Goal: Task Accomplishment & Management: Complete application form

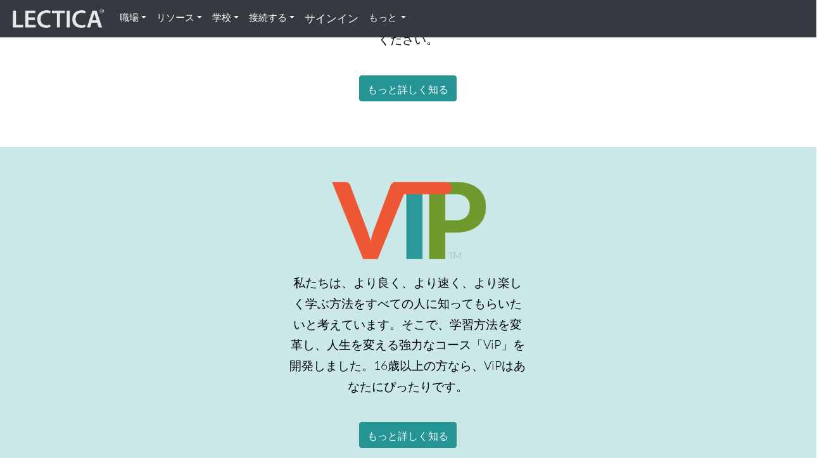
scroll to position [1809, 1]
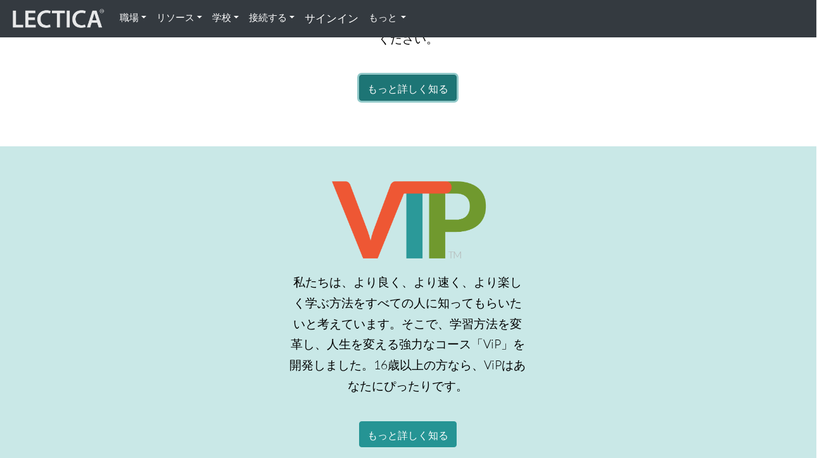
click at [442, 82] on font "もっと詳しく知る" at bounding box center [407, 88] width 81 height 12
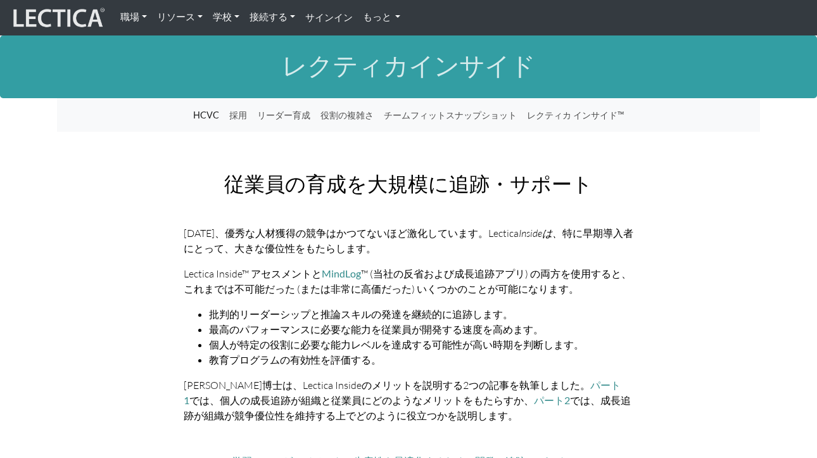
click at [129, 17] on font "職場" at bounding box center [129, 17] width 19 height 12
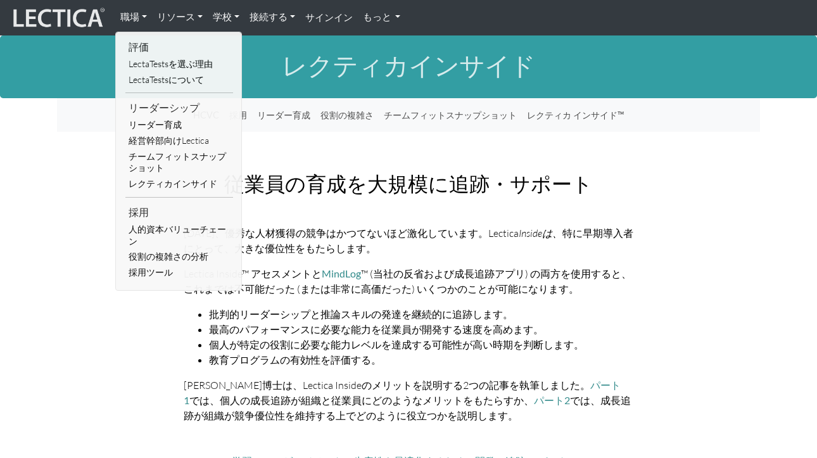
click at [387, 18] on font "もっと" at bounding box center [377, 17] width 28 height 12
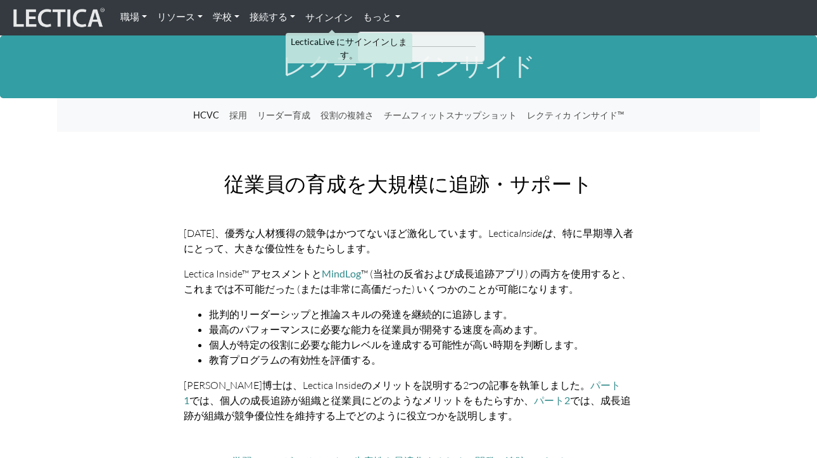
click at [324, 16] on font "サインイン" at bounding box center [328, 16] width 47 height 11
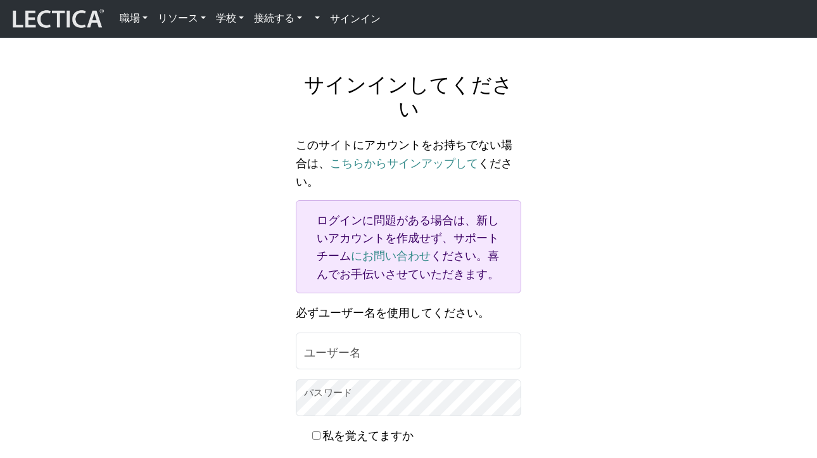
scroll to position [23, 0]
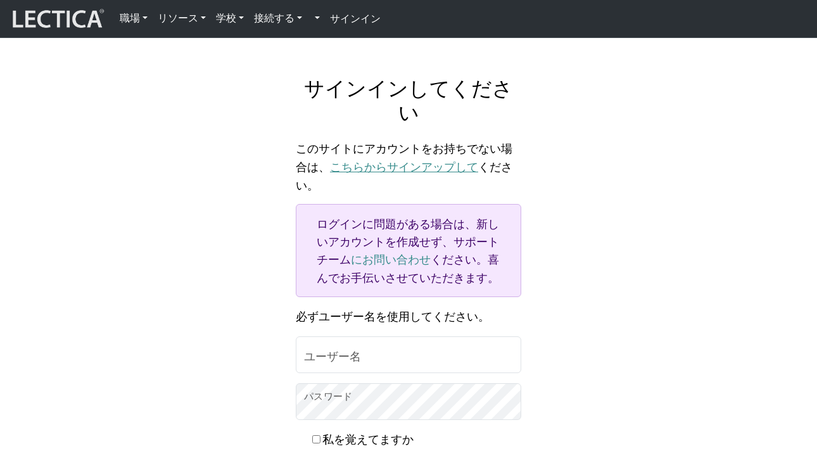
click at [386, 160] on font "こちらからサインアップして" at bounding box center [404, 166] width 148 height 13
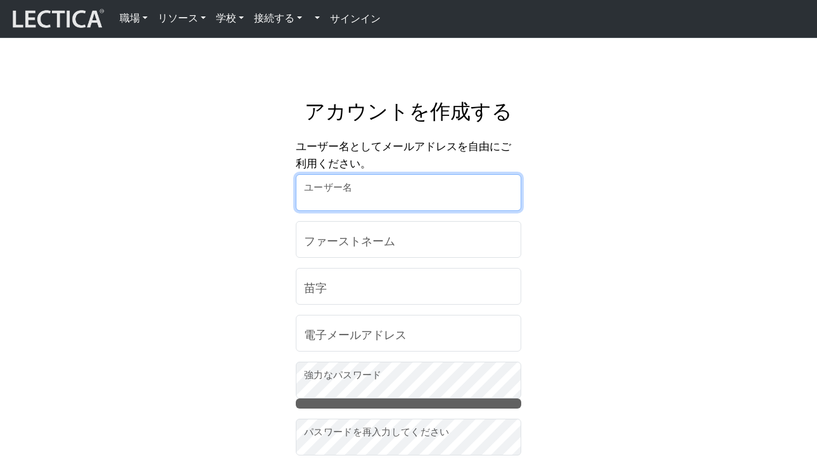
click at [372, 181] on input "ユーザー名" at bounding box center [408, 192] width 225 height 37
type input "Tommy"
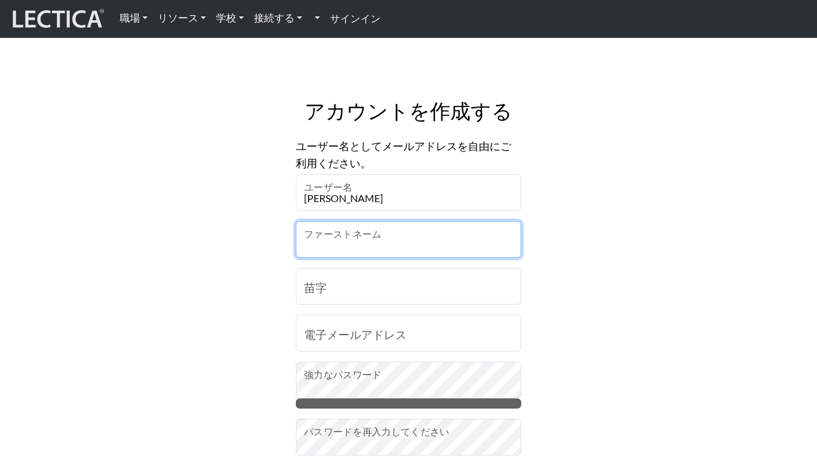
click at [373, 242] on input "ファーストネーム" at bounding box center [408, 239] width 225 height 37
type input "HIROSHI"
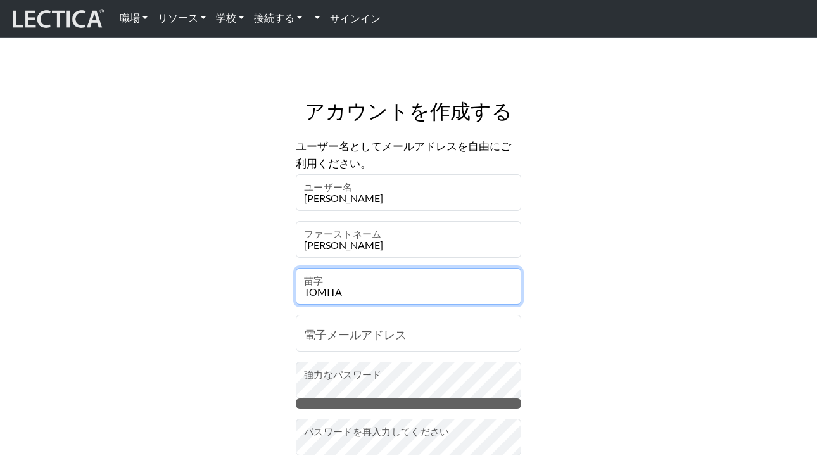
type input "TOMITA"
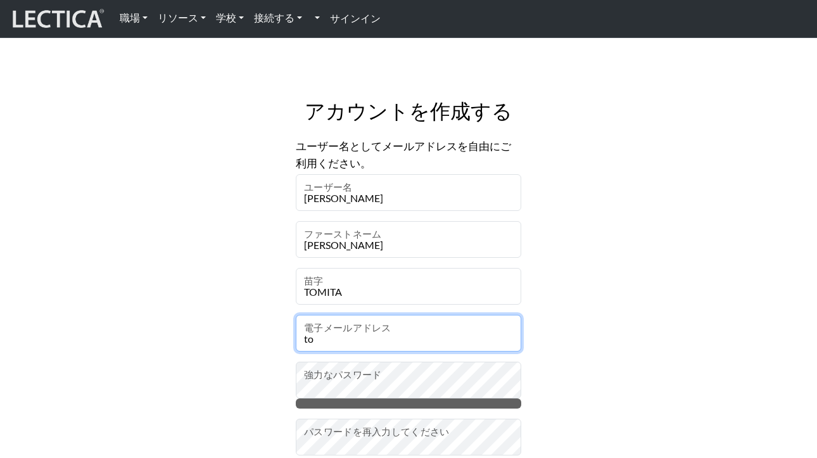
type input "tomy.4.29.1997@gmail.com"
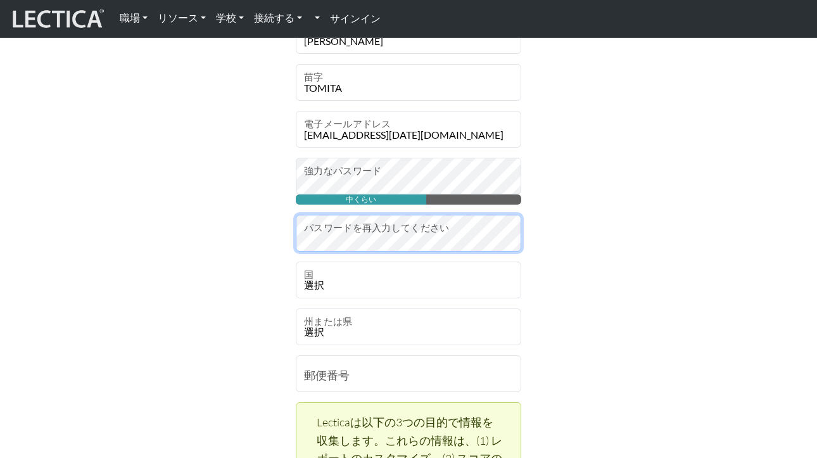
scroll to position [205, 0]
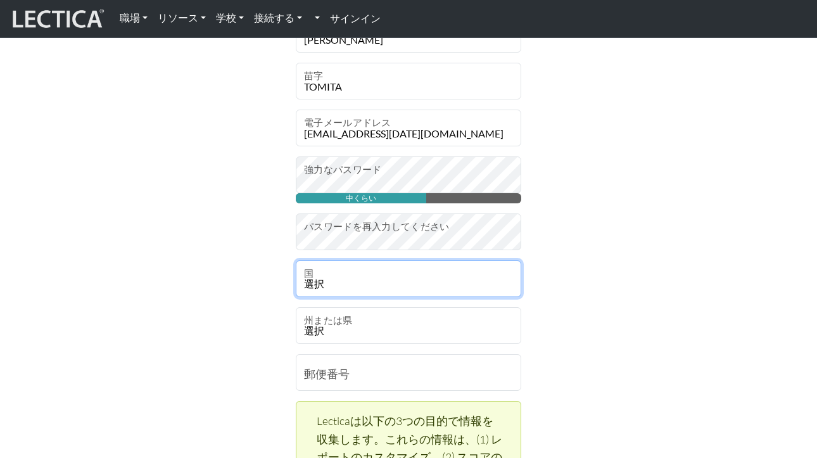
click at [405, 279] on select "選択 アフガニスタン 陸地の島々 アルバニア アルジェリア アメリカ領サモア アンドラ アンゴラ アンギラ 南極大陸 アンティグア・バーブーダ アルゼンチン …" at bounding box center [408, 278] width 225 height 37
select select "113"
click at [296, 260] on select "選択 アフガニスタン 陸地の島々 アルバニア アルジェリア アメリカ領サモア アンドラ アンゴラ アンギラ 南極大陸 アンティグア・バーブーダ アルゼンチン …" at bounding box center [408, 278] width 225 height 37
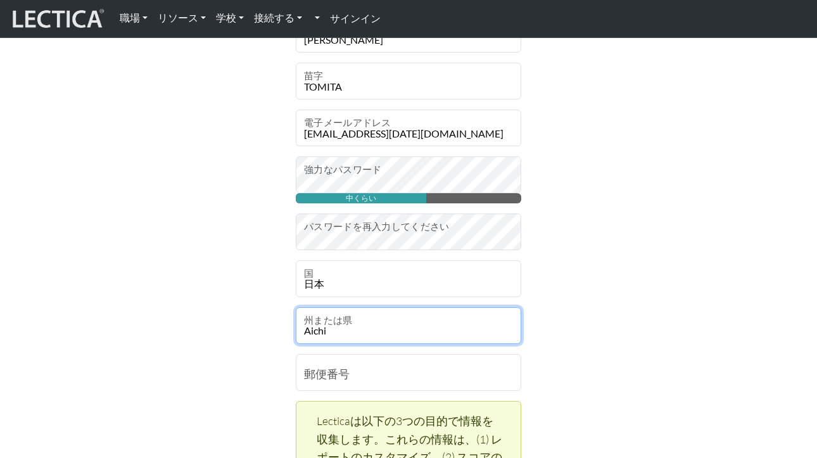
click at [399, 334] on select "Aichi Akita Aomori Chiba Ehime Fukui Fukuoka Fukushima Gifu Gumma Hiroshima Hok…" at bounding box center [408, 325] width 225 height 37
select select "5447"
click at [296, 307] on select "Aichi Akita Aomori Chiba Ehime Fukui Fukuoka Fukushima Gifu Gumma Hiroshima Hok…" at bounding box center [408, 325] width 225 height 37
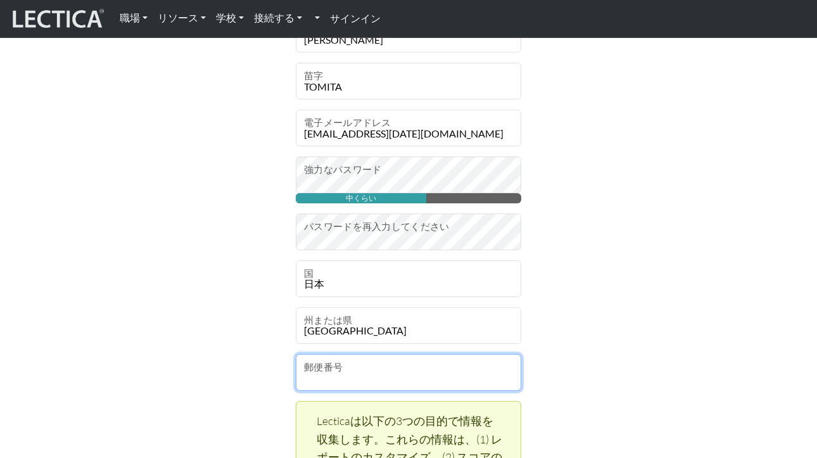
click at [422, 382] on input "郵便番号" at bounding box center [408, 372] width 225 height 37
type input "1430024"
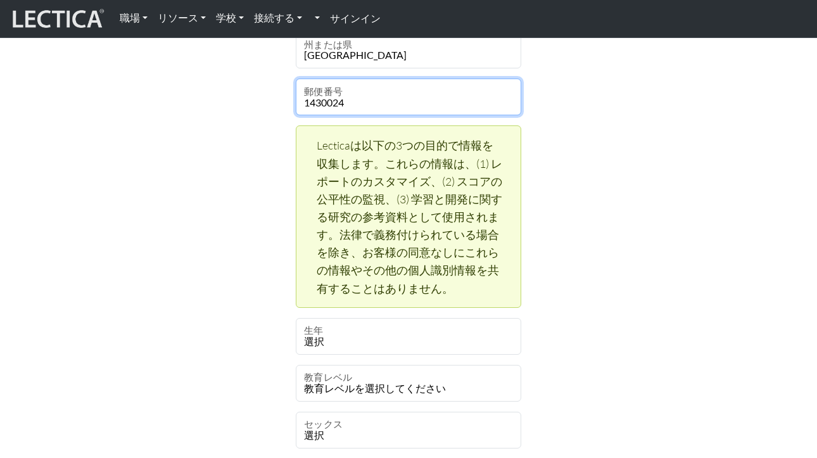
scroll to position [486, 0]
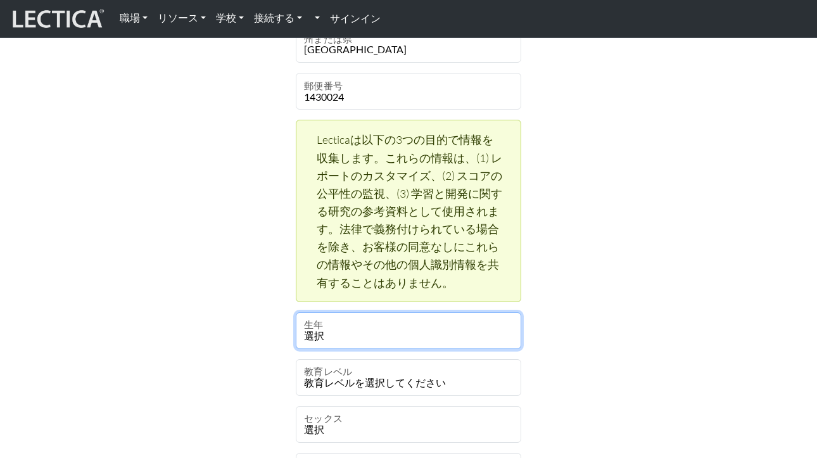
click at [379, 339] on select "選択 2019 2018 2017 2016 2015 2014 2013 2012 2011 2010 2009 2008 2007 2006 2005 2…" at bounding box center [408, 330] width 225 height 37
select select "1968"
click at [296, 312] on select "選択 2019 2018 2017 2016 2015 2014 2013 2012 2011 2010 2009 2008 2007 2006 2005 2…" at bounding box center [408, 330] width 225 height 37
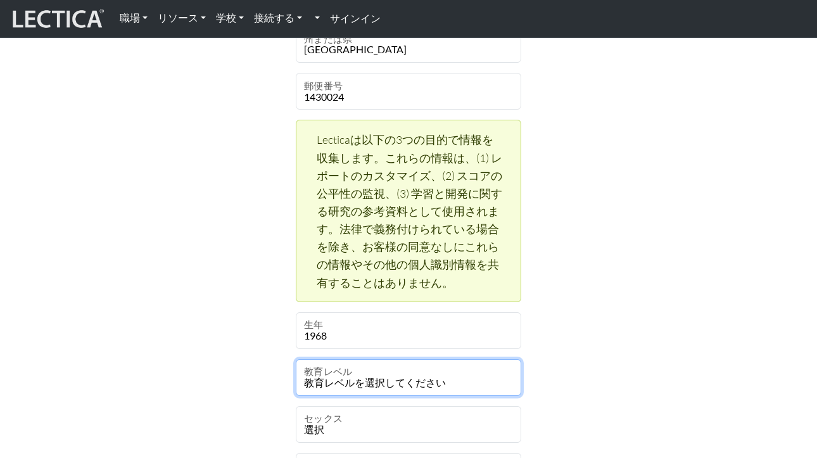
click at [376, 384] on select "教育レベルを選択してください 幼児 就学前 就学前 就学前 幼稚園 1年生 2年生 3年生 4年生 5年生 6年生 7年生 8年生 9年生 10年生 11年生…" at bounding box center [408, 377] width 225 height 37
select select "23"
click at [296, 359] on select "教育レベルを選択してください 幼児 就学前 就学前 就学前 幼稚園 1年生 2年生 3年生 4年生 5年生 6年生 7年生 8年生 9年生 10年生 11年生…" at bounding box center [408, 377] width 225 height 37
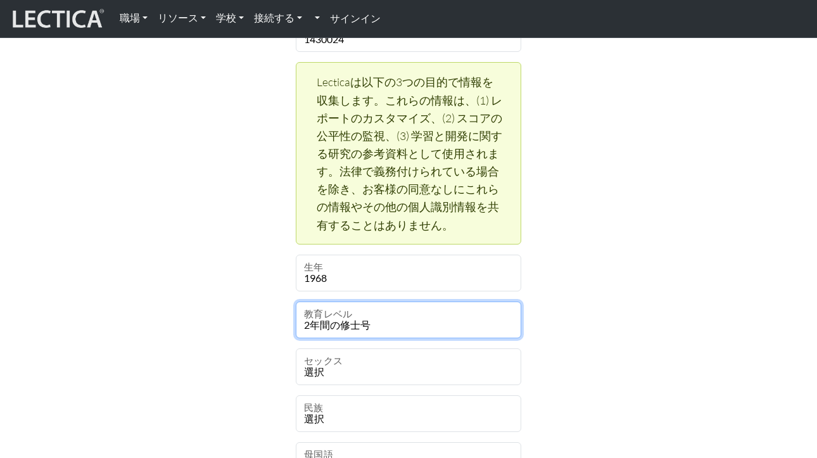
scroll to position [575, 0]
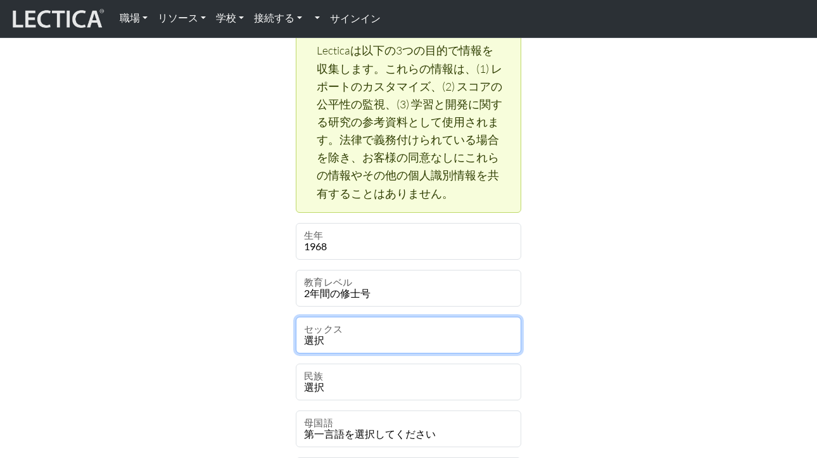
click at [361, 342] on select "選択 男 女性 バイナリ ノンバイナリー 身を引く" at bounding box center [408, 335] width 225 height 37
select select "male"
click at [296, 317] on select "選択 男 女性 バイナリ ノンバイナリー 身を引く" at bounding box center [408, 335] width 225 height 37
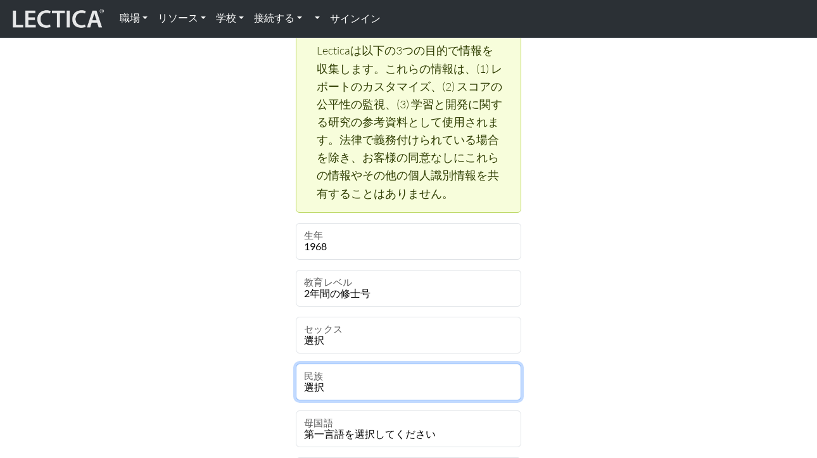
click at [359, 382] on select "選択 アフリカ アジア人 黒 カリブ海 白人 中央アメリカ ユーラシア インド / パキスタン 先住民 ラテンX 中東 身を引く 他の 太平洋諸島民 南米" at bounding box center [408, 381] width 225 height 37
select select "106"
click at [296, 363] on select "選択 アフリカ アジア人 黒 カリブ海 白人 中央アメリカ ユーラシア インド / パキスタン 先住民 ラテンX 中東 身を引く 他の 太平洋諸島民 南米" at bounding box center [408, 381] width 225 height 37
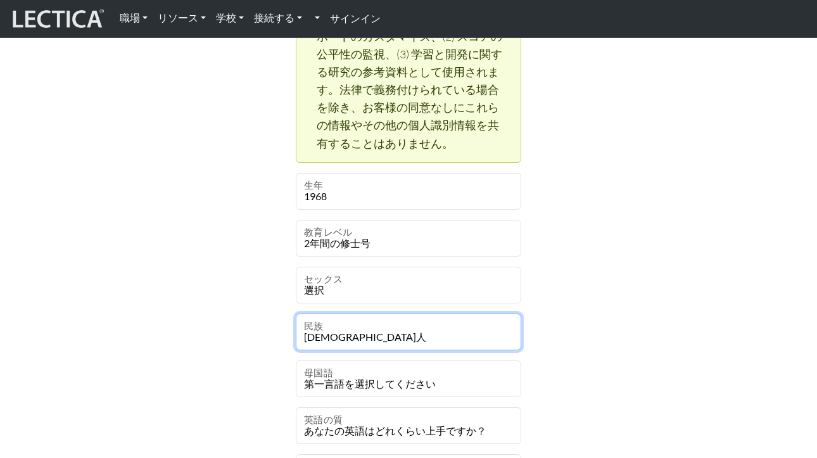
scroll to position [669, 0]
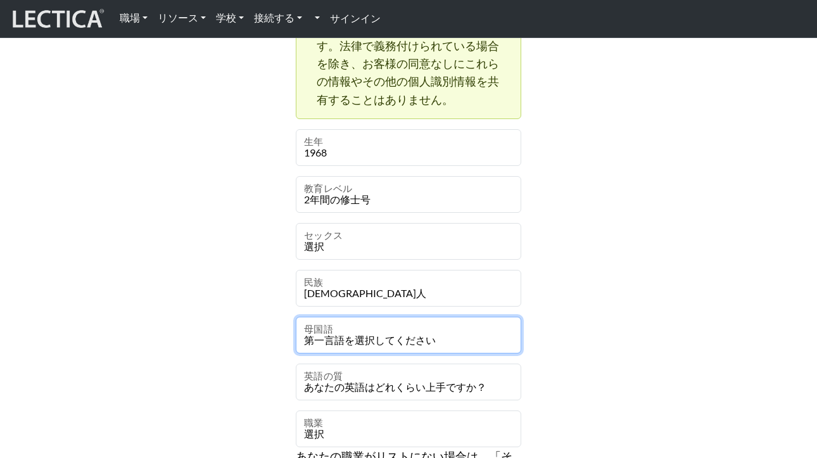
click at [337, 341] on select "第一言語を選択してください アブハジア語 中国人 アコリ アダンメ アディゲ語 アファール アフリヒリ語 アフリカーンス語 アゲム アイヌ アカン アッカド語…" at bounding box center [408, 335] width 225 height 37
select select "2026"
click at [296, 317] on select "第一言語を選択してください アブハジア語 中国人 アコリ アダンメ アディゲ語 アファール アフリヒリ語 アフリカーンス語 アゲム アイヌ アカン アッカド語…" at bounding box center [408, 335] width 225 height 37
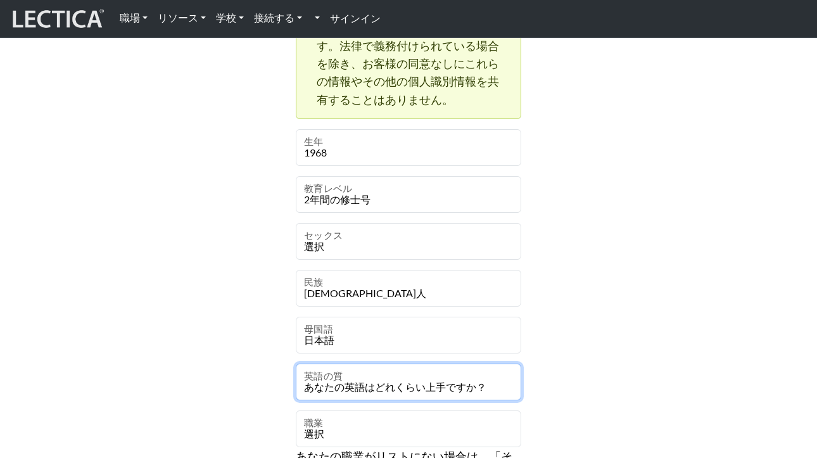
click at [378, 380] on select "あなたの英語はどれくらい上手ですか？ 並外れた 素晴らしい とても良い 良い あまり良くない 貧しい" at bounding box center [408, 381] width 225 height 37
select select "2"
click at [296, 363] on select "あなたの英語はどれくらい上手ですか？ 並外れた 素晴らしい とても良い 良い あまり良くない 貧しい" at bounding box center [408, 381] width 225 height 37
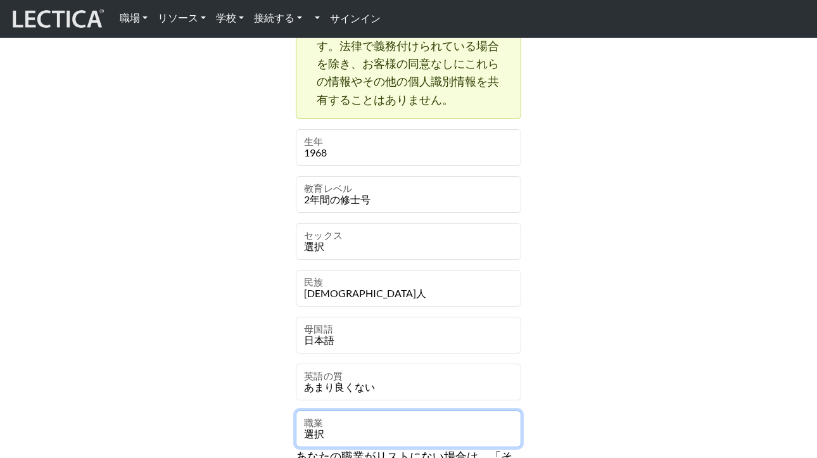
click at [358, 430] on select "選択 アカデミック 会計/財務 管理 芸術：演劇 芸術：視覚 陸上競技 銀行業務 吟遊詩人 ビジネス（一般） 聖職者 コーチング/コンサルティング コミュニケ…" at bounding box center [408, 428] width 225 height 37
select select "4"
click at [296, 410] on select "選択 アカデミック 会計/財務 管理 芸術：演劇 芸術：視覚 陸上競技 銀行業務 吟遊詩人 ビジネス（一般） 聖職者 コーチング/コンサルティング コミュニケ…" at bounding box center [408, 428] width 225 height 37
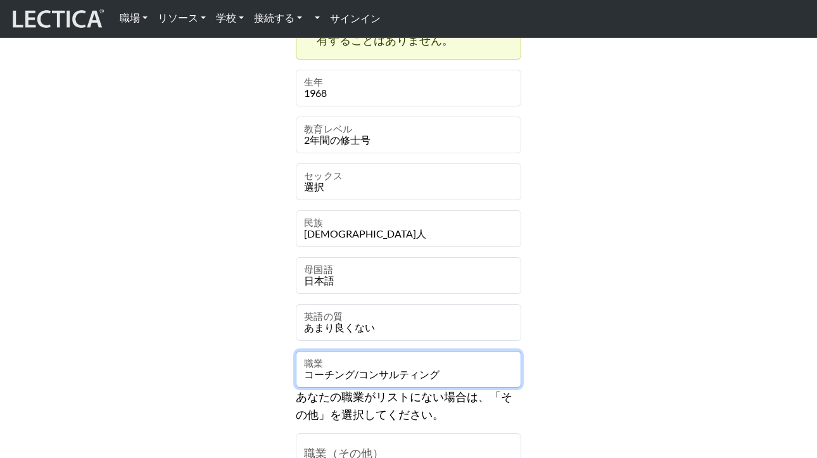
scroll to position [765, 0]
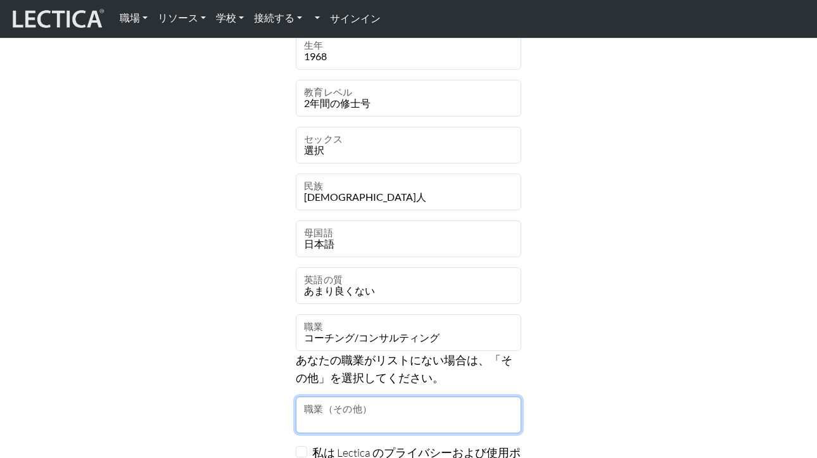
click at [478, 417] on input "職業（その他）" at bounding box center [408, 414] width 225 height 37
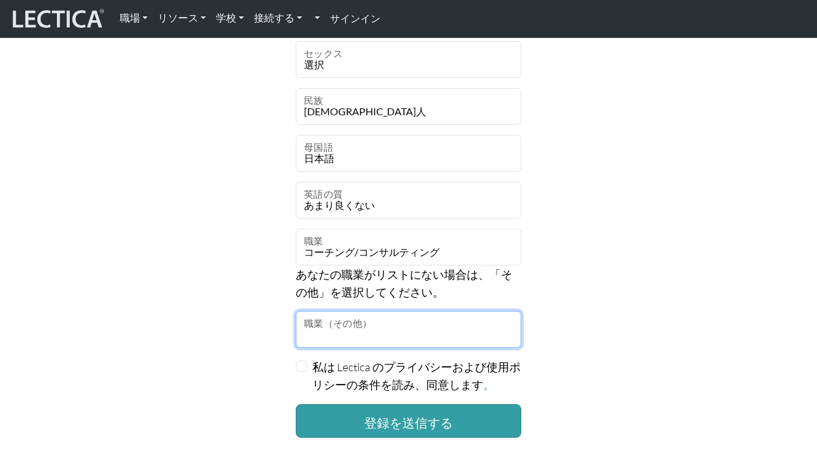
scroll to position [874, 0]
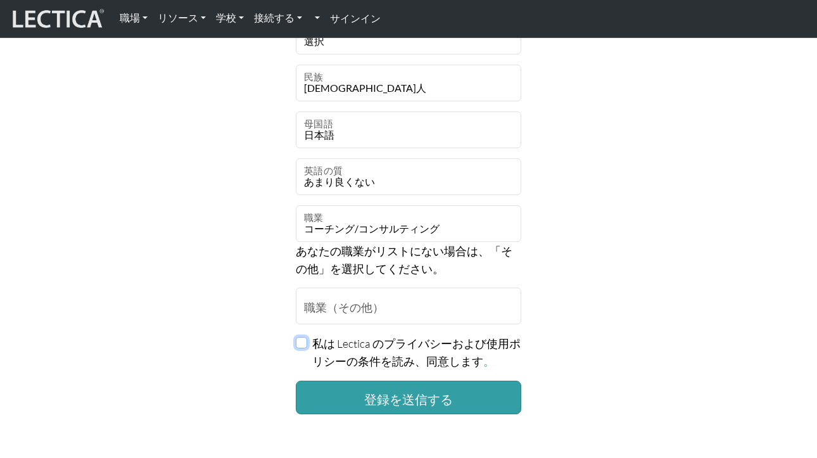
click at [303, 344] on input "私は Lectica のプライバシーおよび使用ポリシーの条件を読み、同意します 。" at bounding box center [301, 342] width 11 height 11
checkbox input "true"
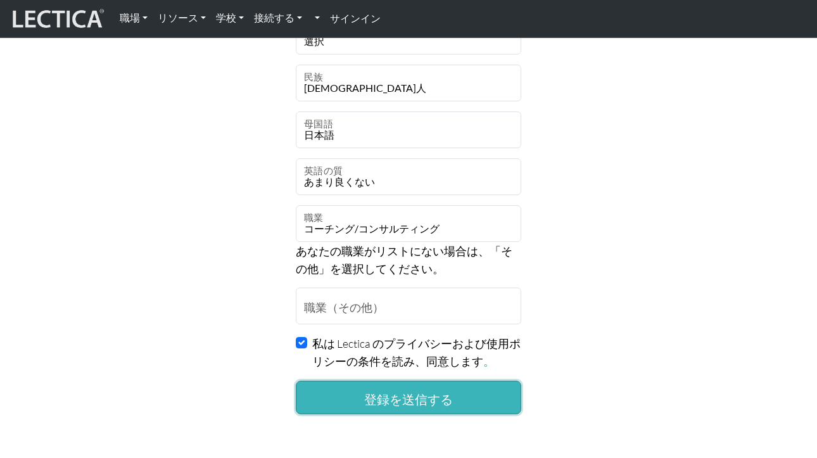
click at [392, 389] on font "登録を送信する" at bounding box center [408, 396] width 89 height 15
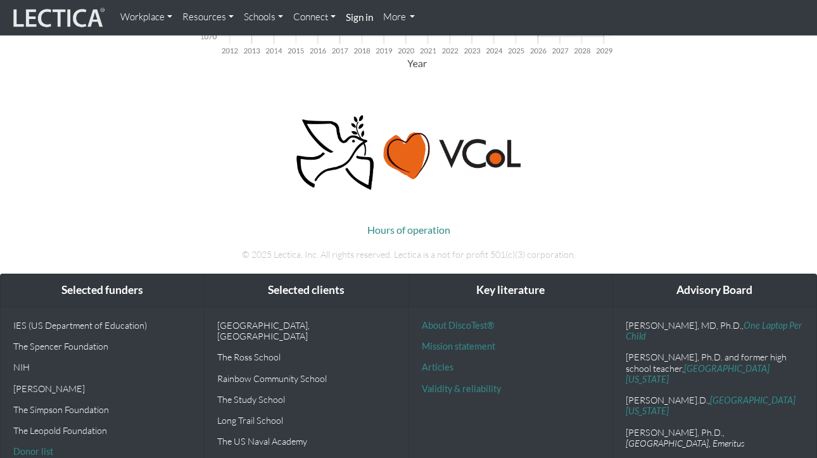
scroll to position [1072, 0]
